Goal: Transaction & Acquisition: Subscribe to service/newsletter

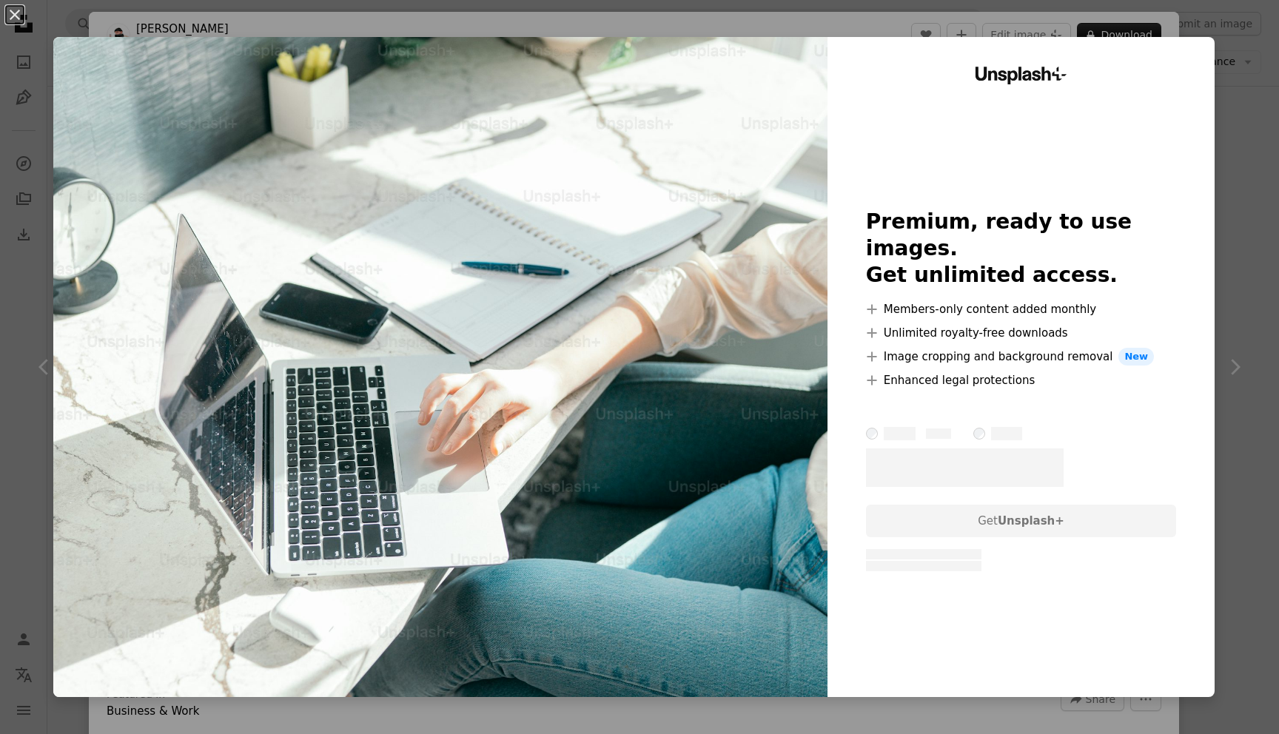
scroll to position [298, 0]
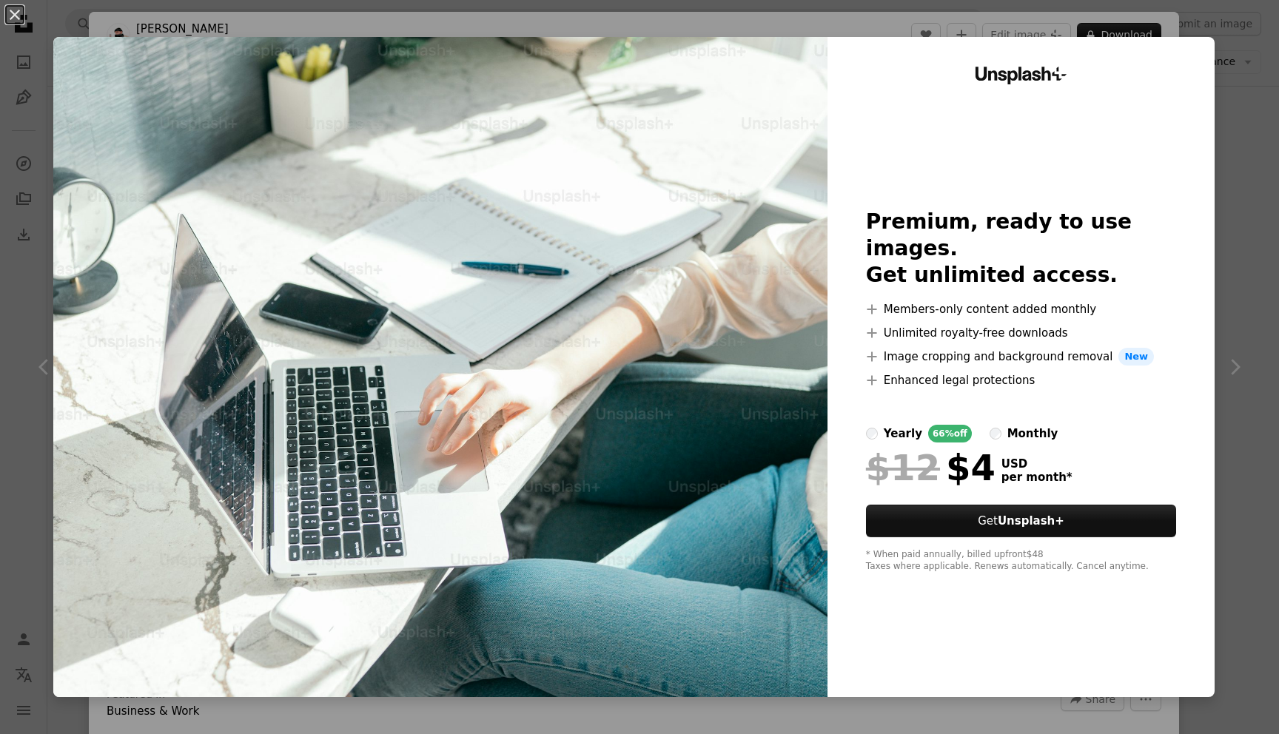
click at [1049, 425] on div "monthly" at bounding box center [1032, 434] width 51 height 18
click at [961, 425] on div "66% off" at bounding box center [950, 434] width 44 height 18
click at [1272, 321] on div "An X shape Unsplash+ Premium, ready to use images. Get unlimited access. A plus…" at bounding box center [639, 367] width 1279 height 734
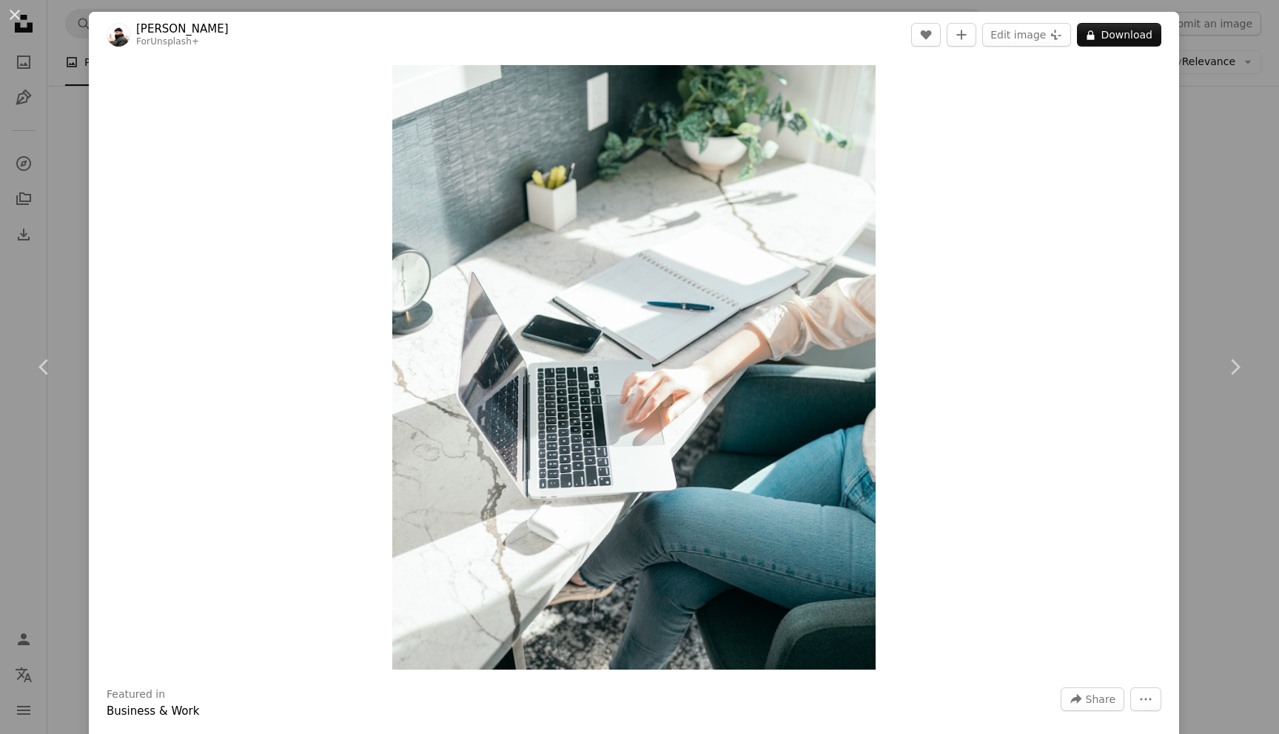
click at [1273, 68] on div "An X shape Chevron left Chevron right [PERSON_NAME] For Unsplash+ A heart A plu…" at bounding box center [639, 367] width 1279 height 734
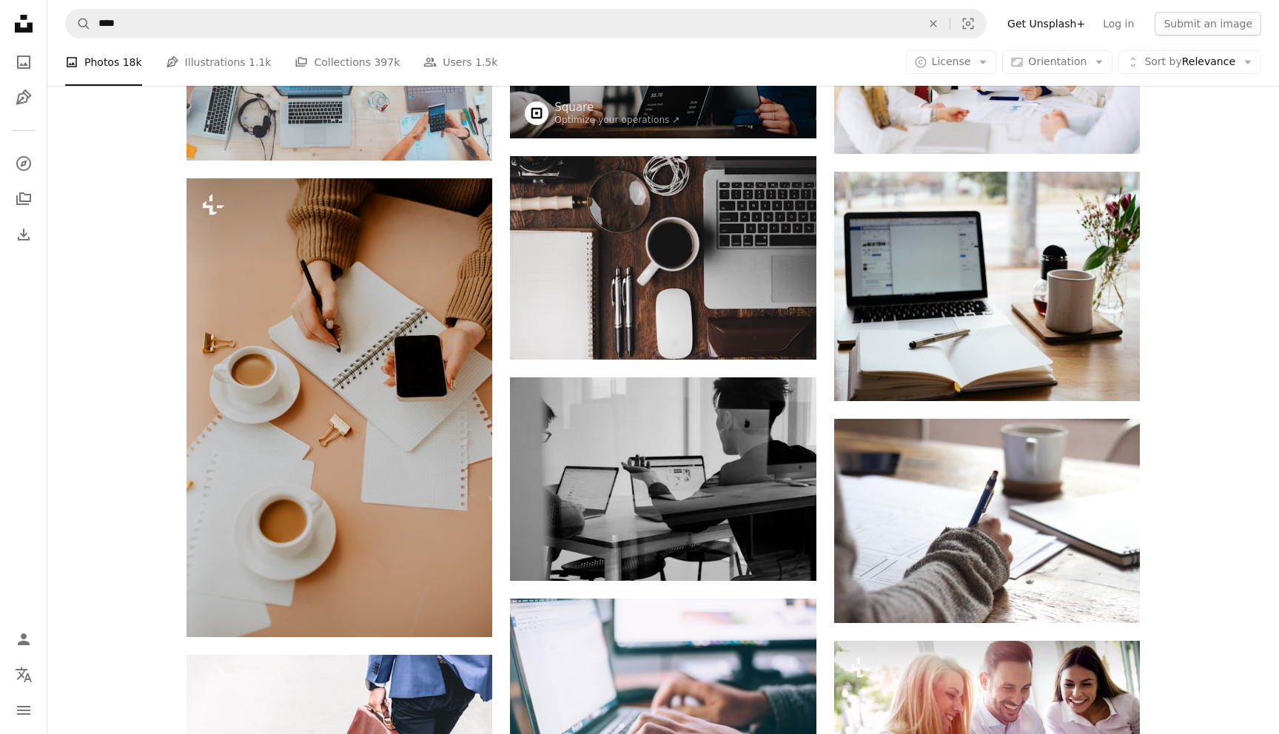
scroll to position [952, 0]
